Goal: Information Seeking & Learning: Learn about a topic

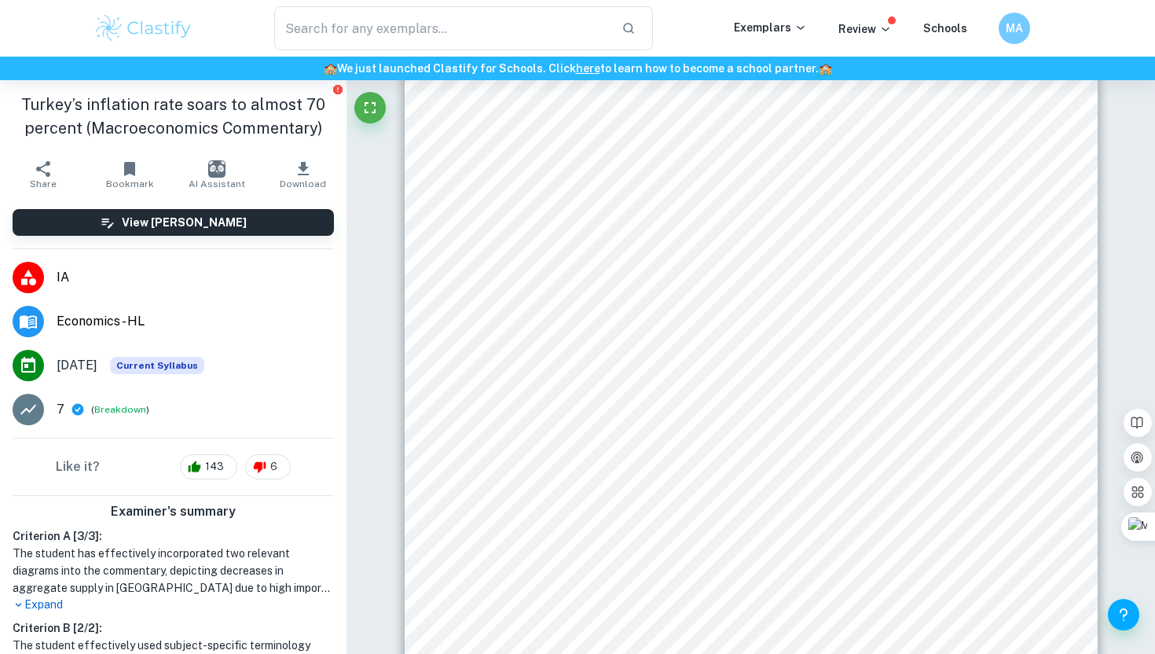
scroll to position [364, 0]
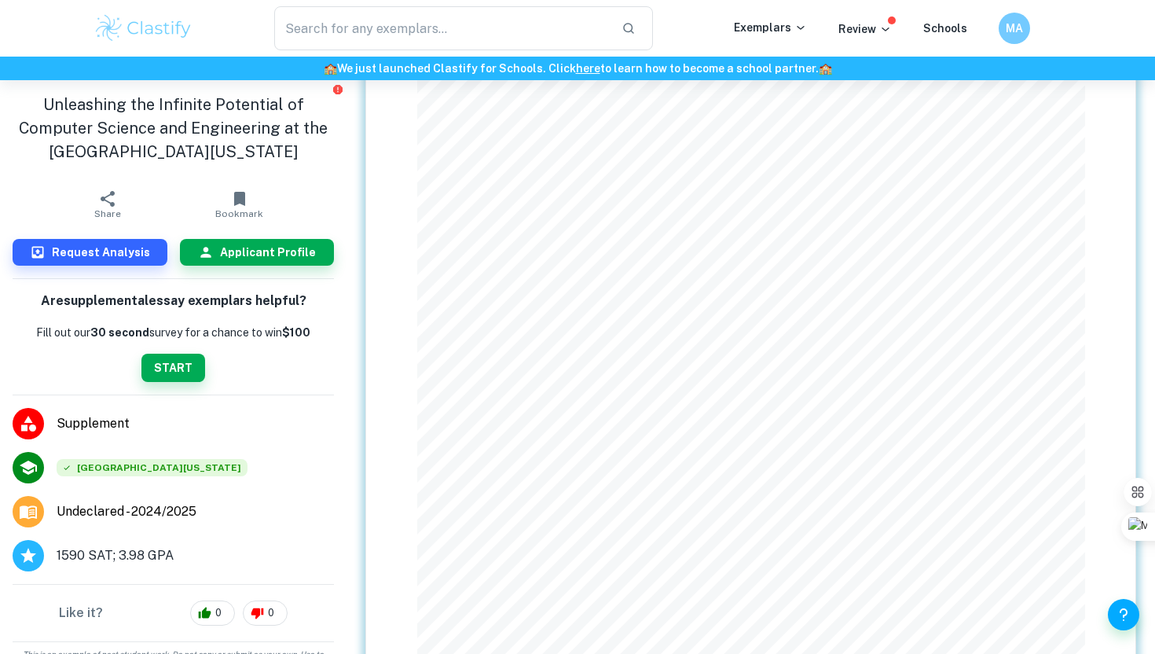
scroll to position [244, 0]
